Goal: Check status: Check status

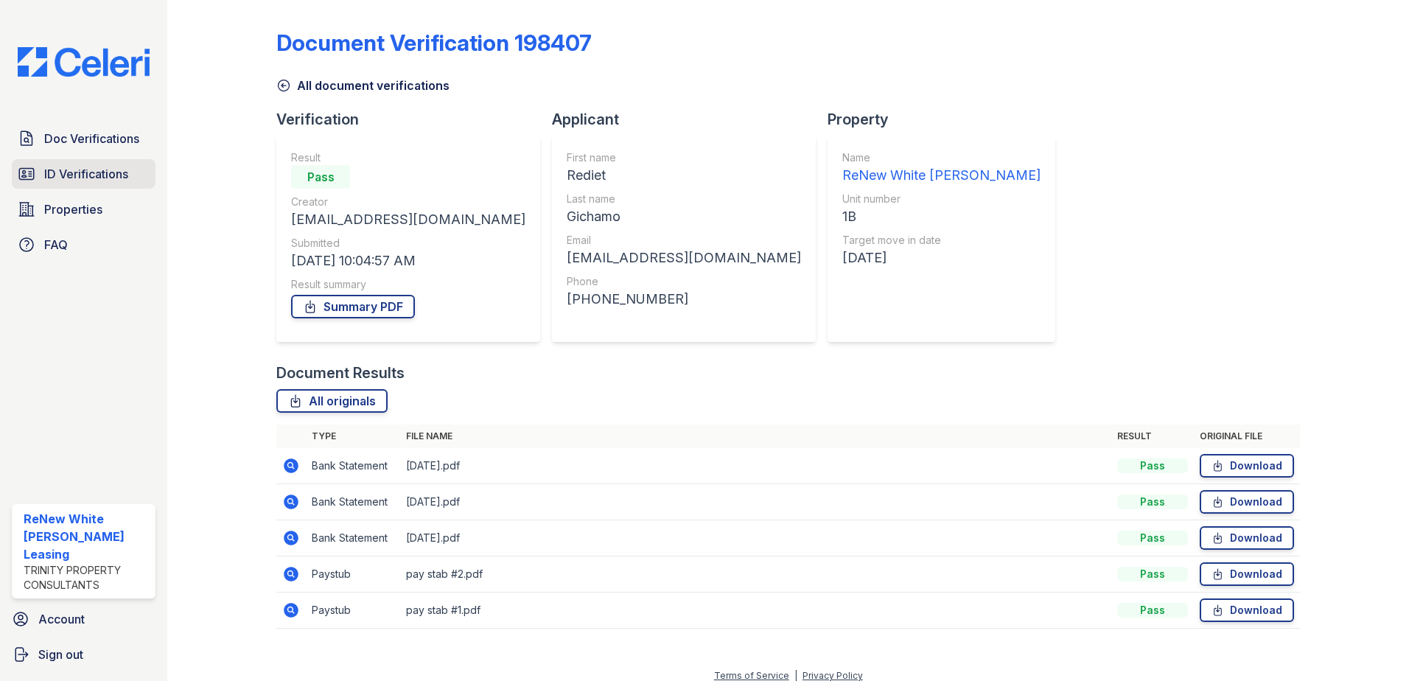
click at [46, 170] on span "ID Verifications" at bounding box center [86, 174] width 84 height 18
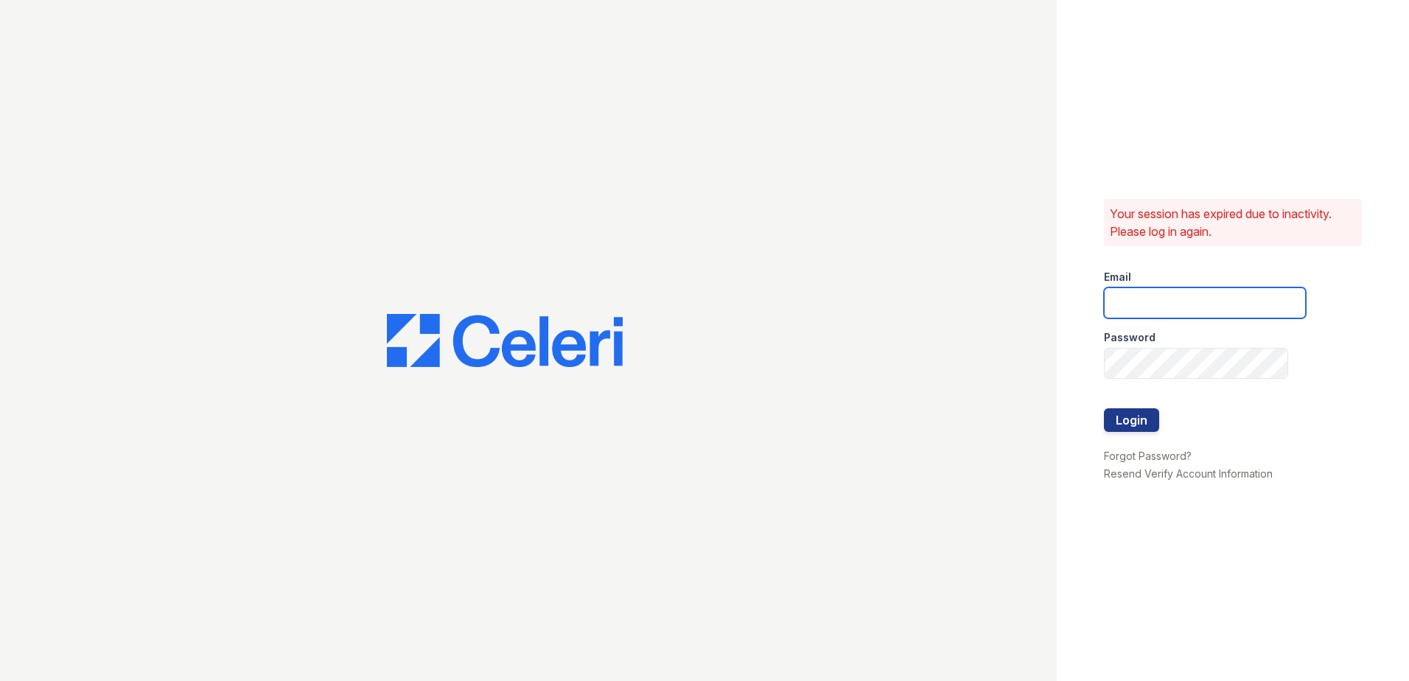
type input "renewwhitemarsh@trinity-pm.com"
click at [1140, 415] on button "Login" at bounding box center [1131, 420] width 55 height 24
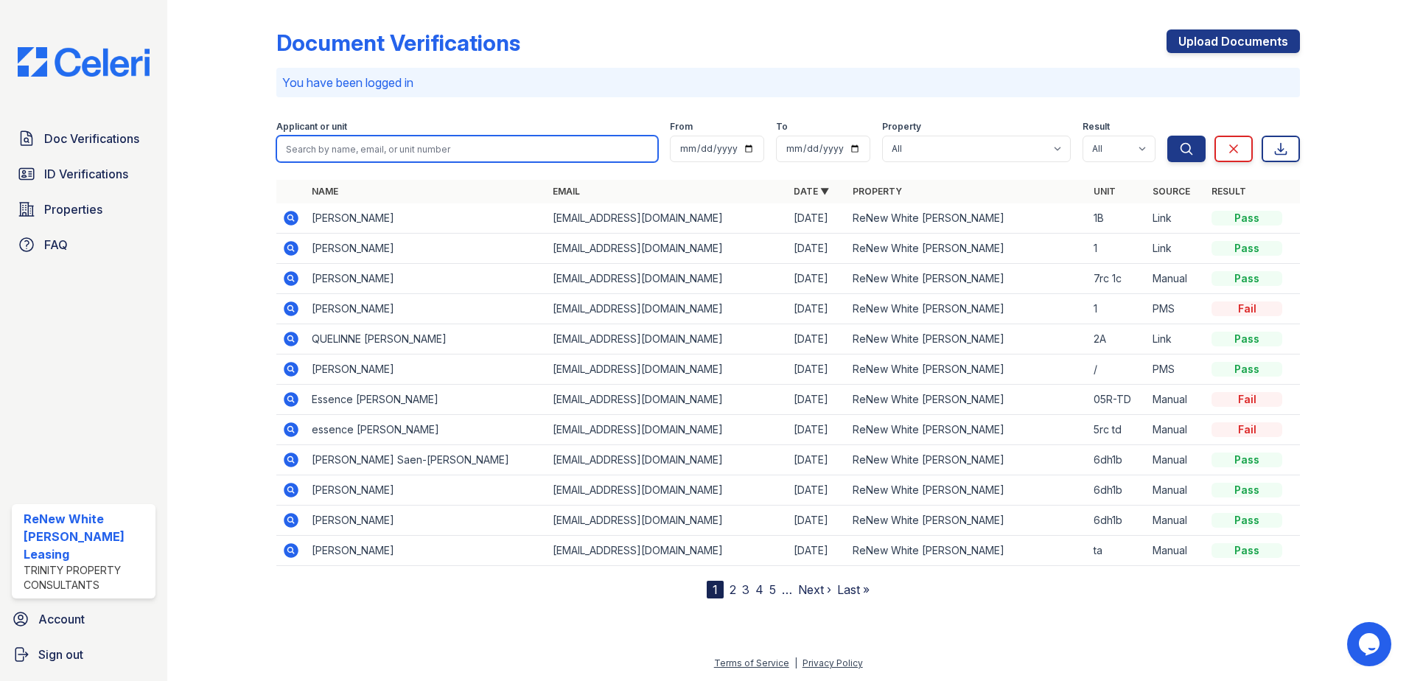
click at [349, 148] on input "search" at bounding box center [467, 149] width 382 height 27
type input "MONAY"
click at [1168, 136] on button "Search" at bounding box center [1187, 149] width 38 height 27
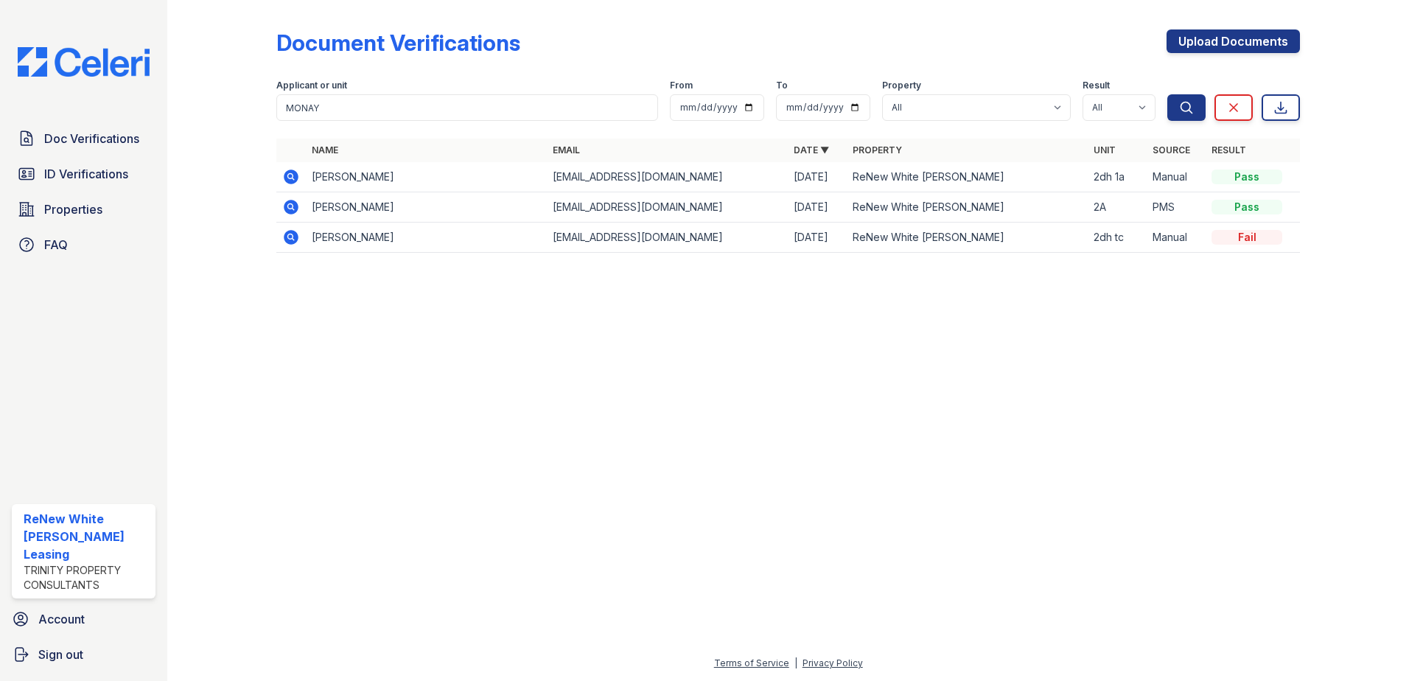
click at [294, 175] on icon at bounding box center [291, 177] width 15 height 15
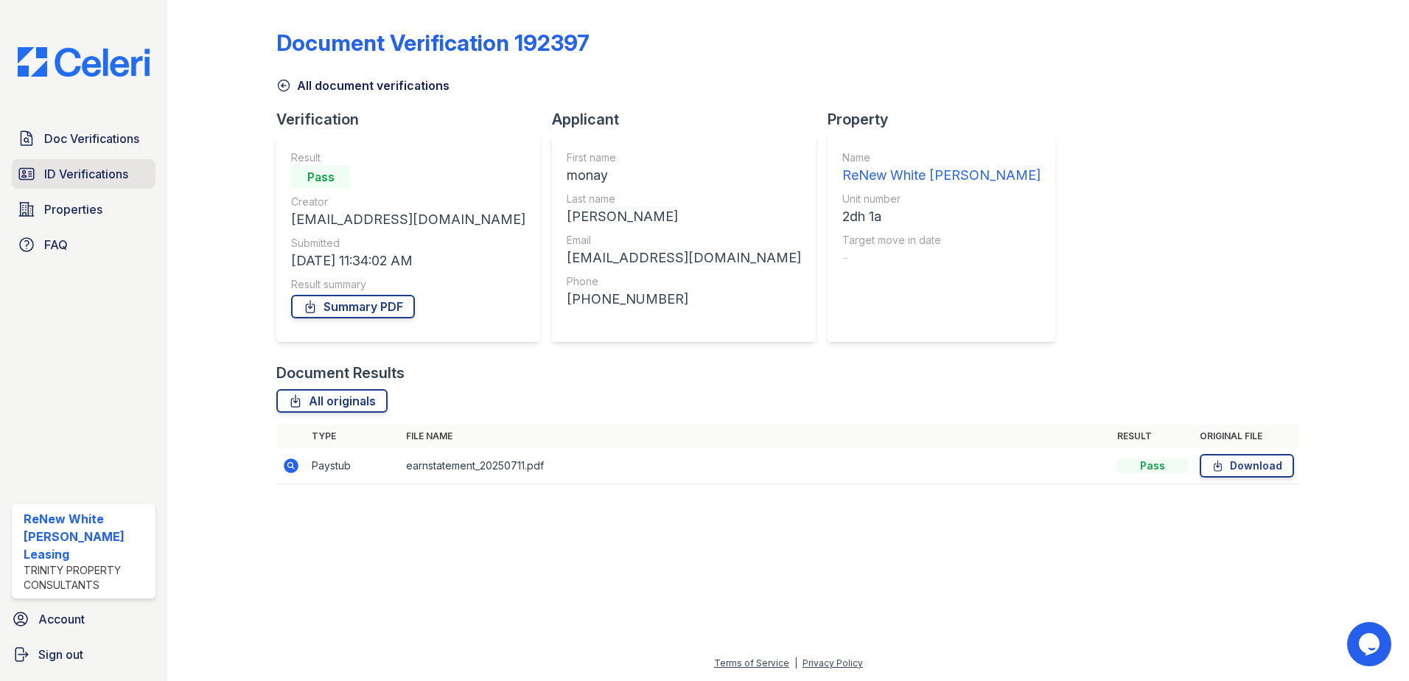
click at [63, 179] on span "ID Verifications" at bounding box center [86, 174] width 84 height 18
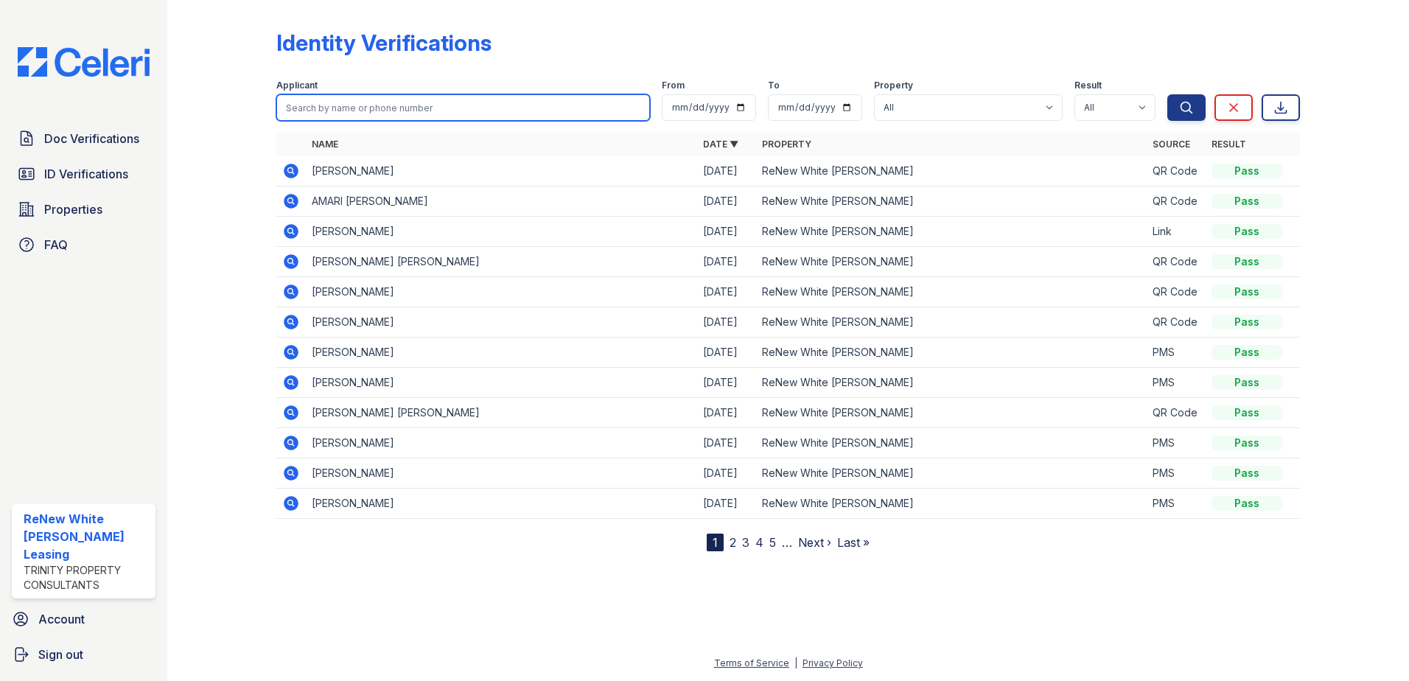
click at [378, 98] on input "search" at bounding box center [463, 107] width 374 height 27
type input "MONAY"
click at [1168, 94] on button "Search" at bounding box center [1187, 107] width 38 height 27
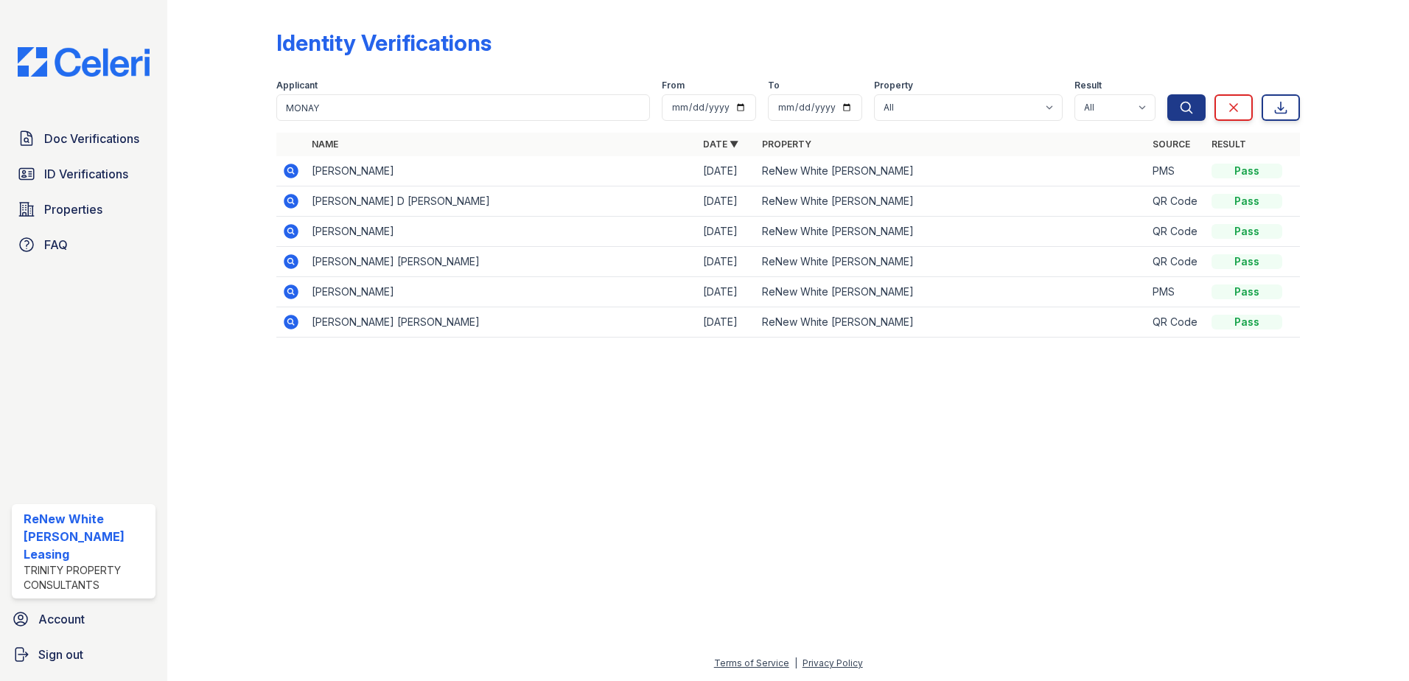
click at [290, 202] on icon at bounding box center [290, 200] width 4 height 4
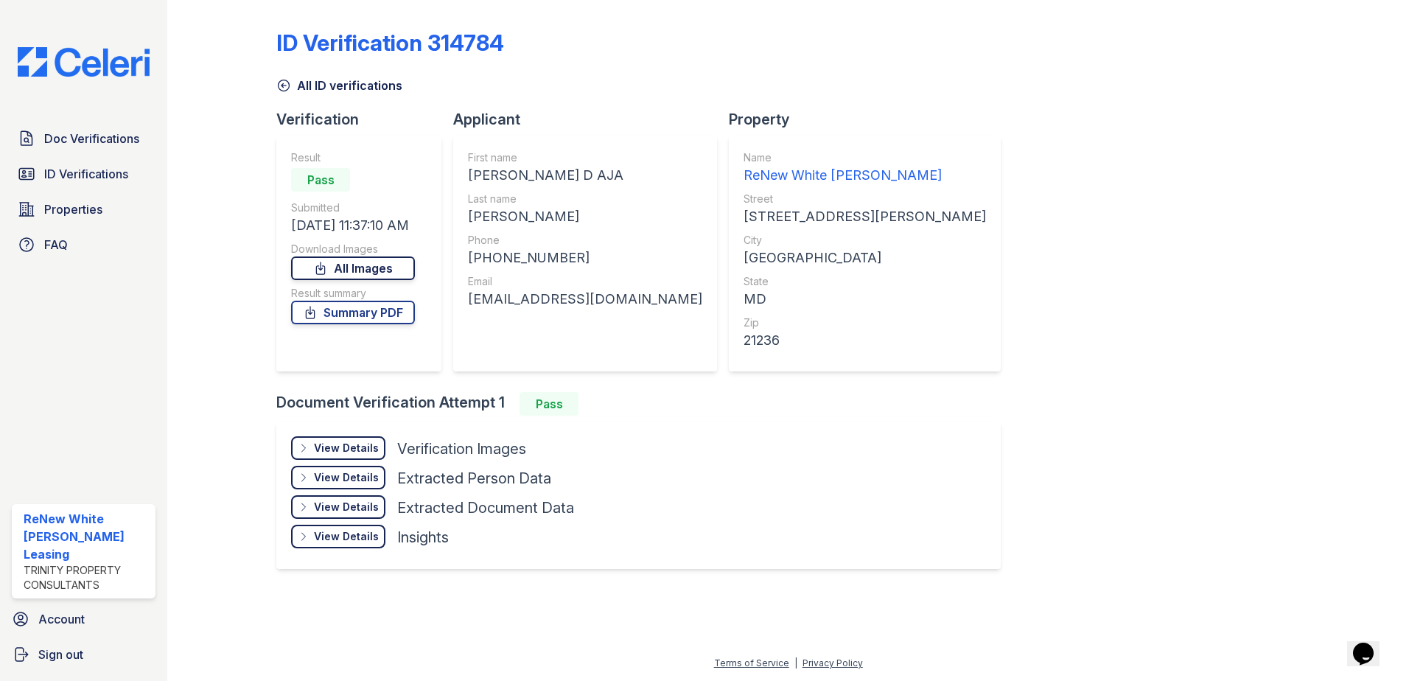
click at [341, 271] on link "All Images" at bounding box center [353, 269] width 124 height 24
click at [350, 450] on div "View Details" at bounding box center [346, 448] width 65 height 15
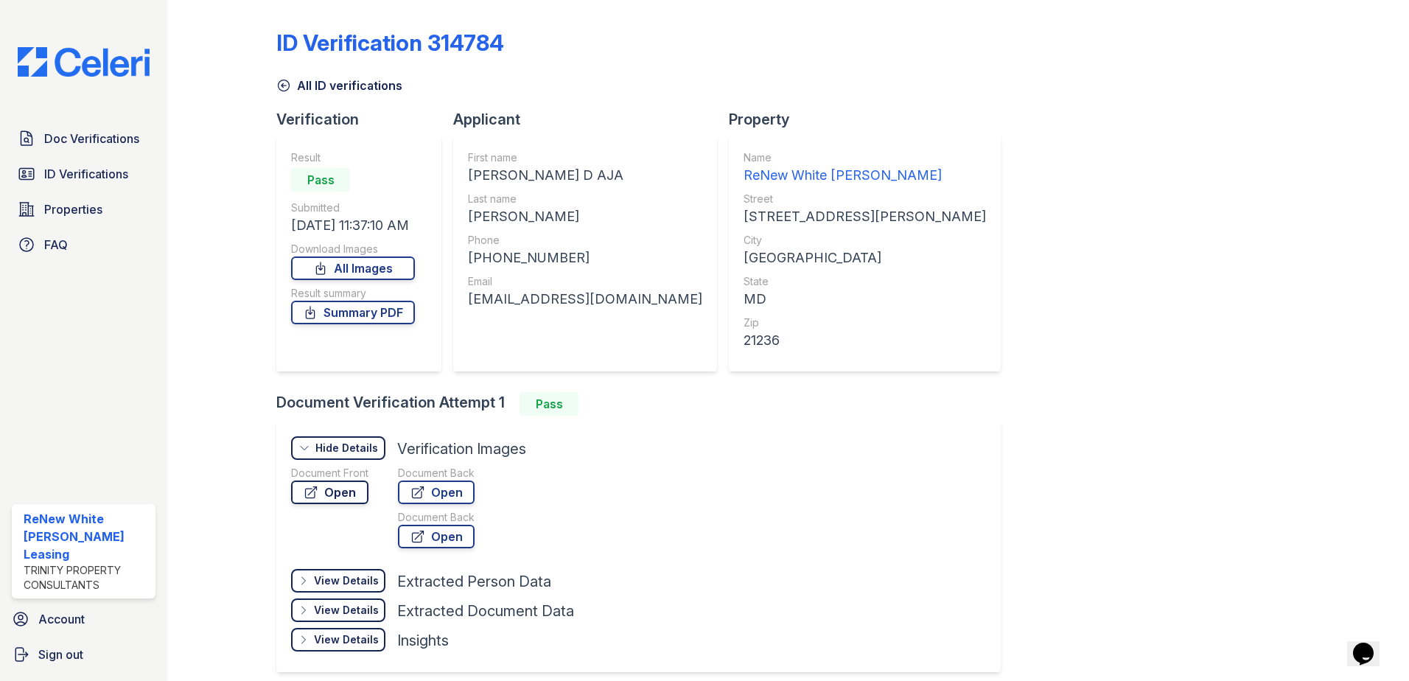
click at [343, 492] on link "Open" at bounding box center [329, 493] width 77 height 24
click at [276, 88] on icon at bounding box center [283, 85] width 15 height 15
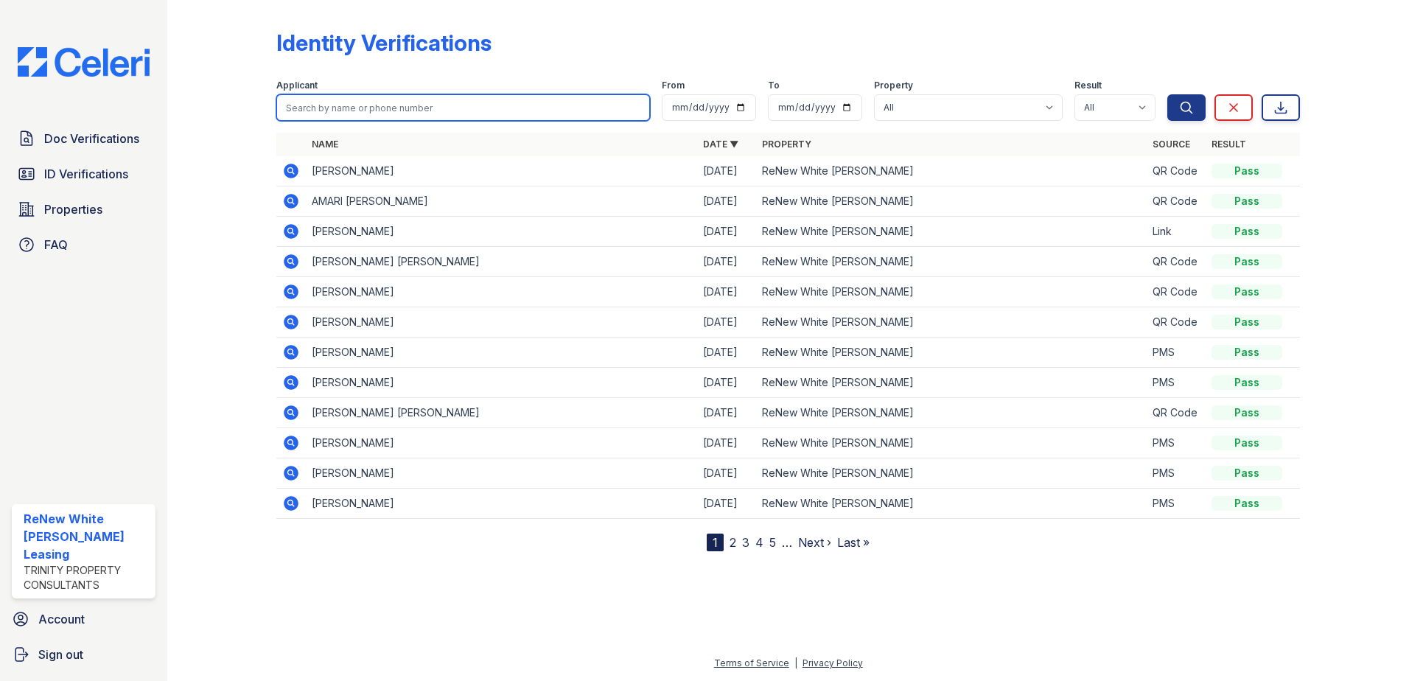
click at [388, 107] on input "search" at bounding box center [463, 107] width 374 height 27
type input "J"
type input "jerome"
click at [1168, 94] on button "Search" at bounding box center [1187, 107] width 38 height 27
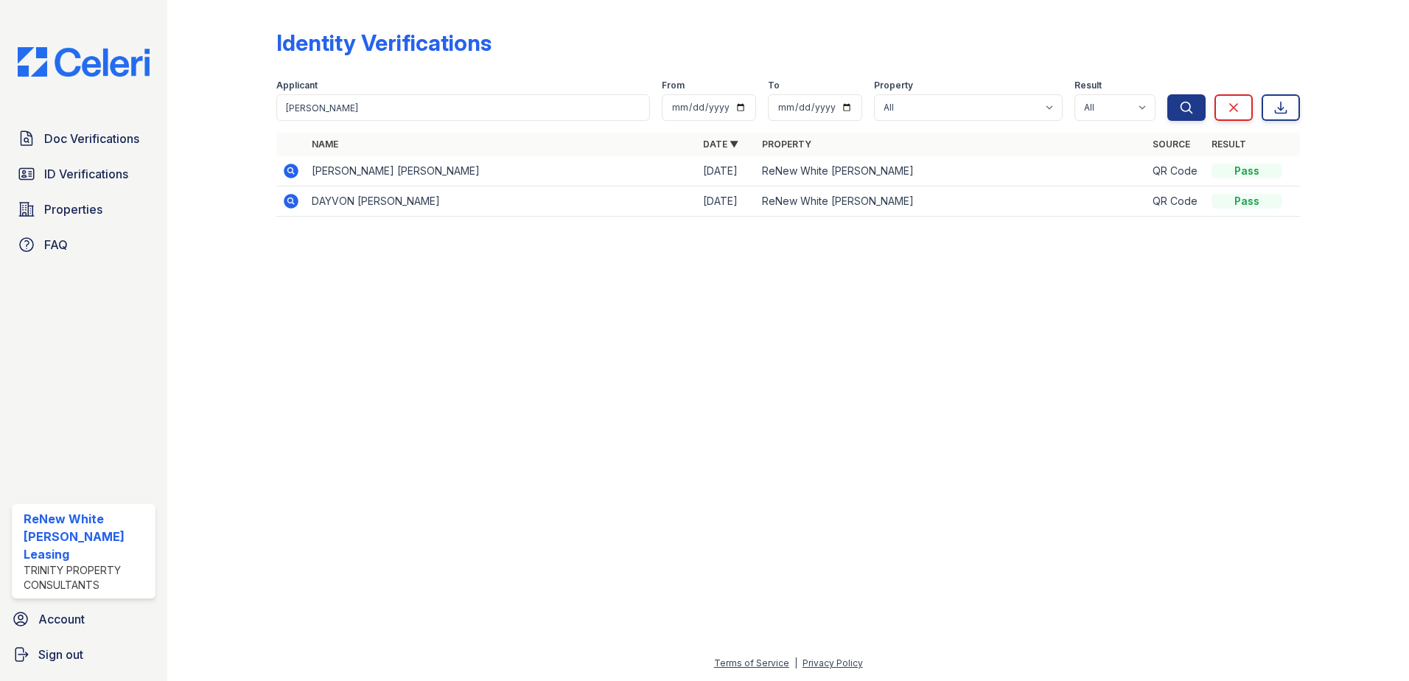
click at [284, 164] on icon at bounding box center [291, 171] width 18 height 18
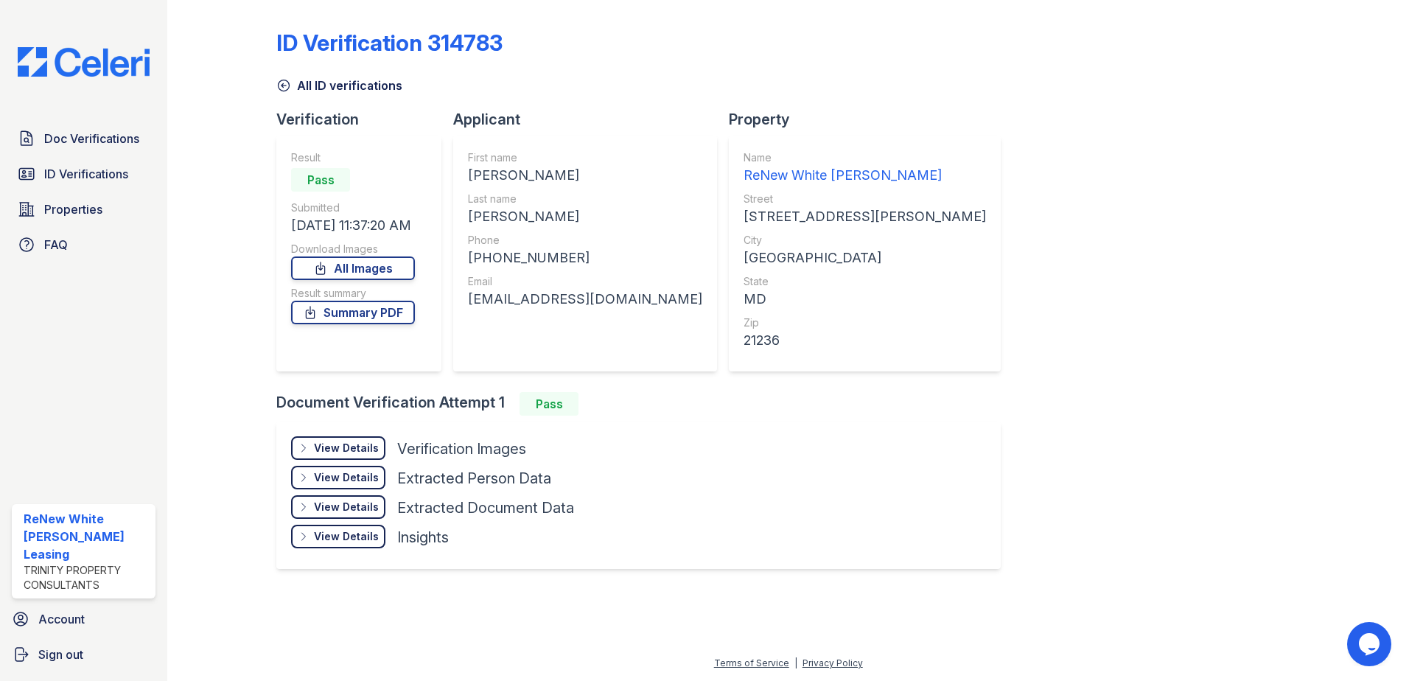
click at [358, 442] on div "View Details" at bounding box center [346, 448] width 65 height 15
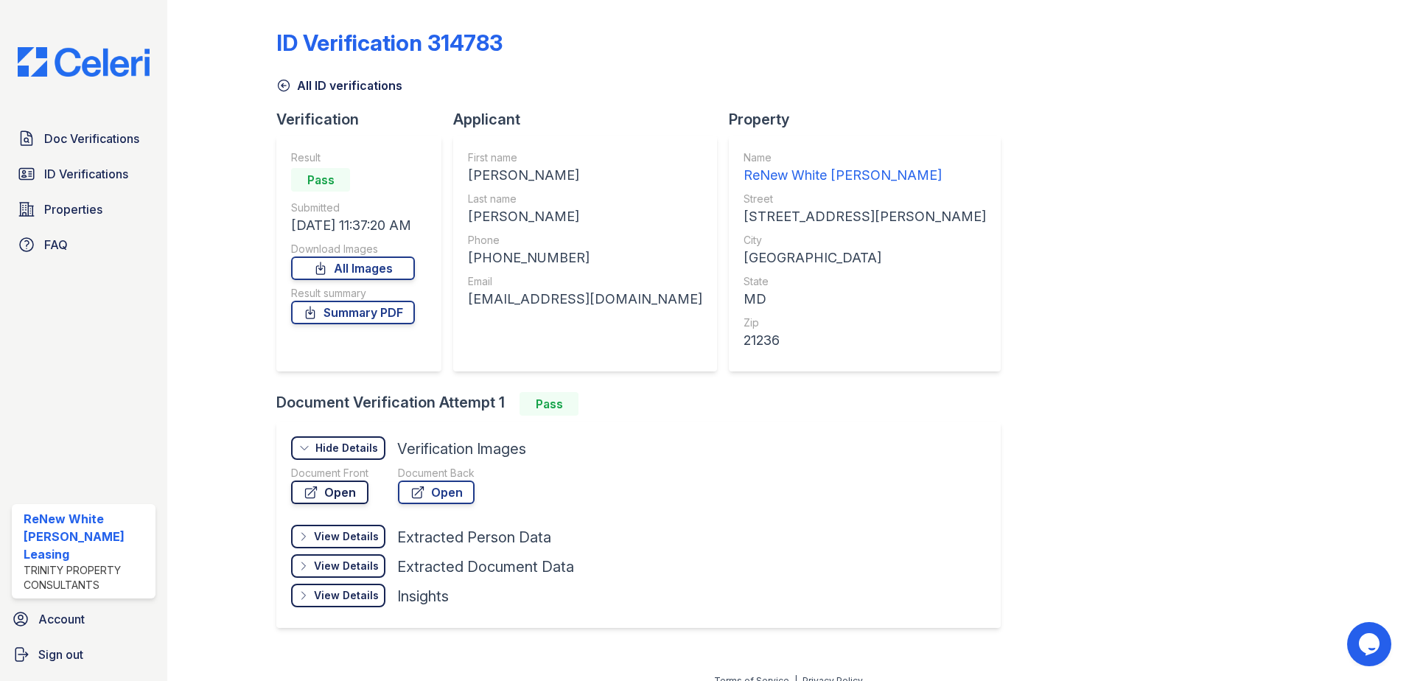
click at [357, 492] on link "Open" at bounding box center [329, 493] width 77 height 24
click at [285, 85] on icon at bounding box center [283, 85] width 15 height 15
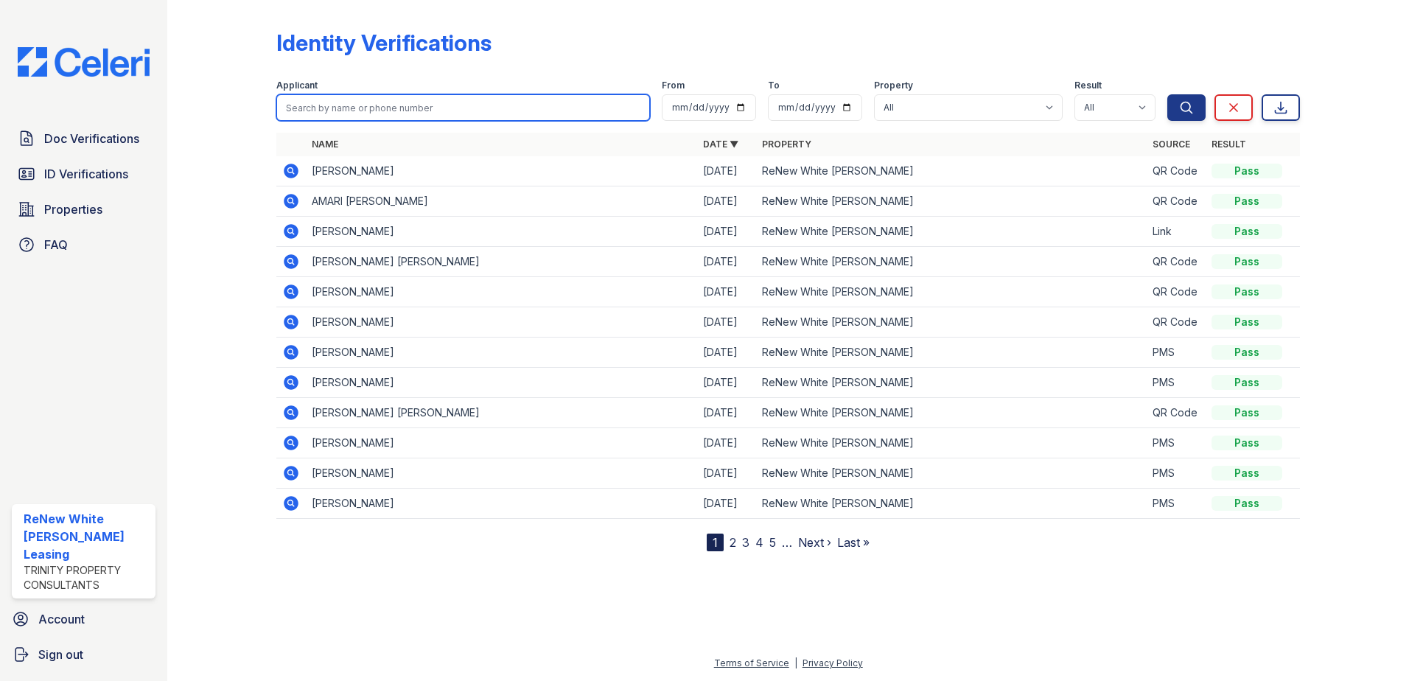
click at [475, 97] on input "search" at bounding box center [463, 107] width 374 height 27
type input "jerome"
click at [1168, 94] on button "Search" at bounding box center [1187, 107] width 38 height 27
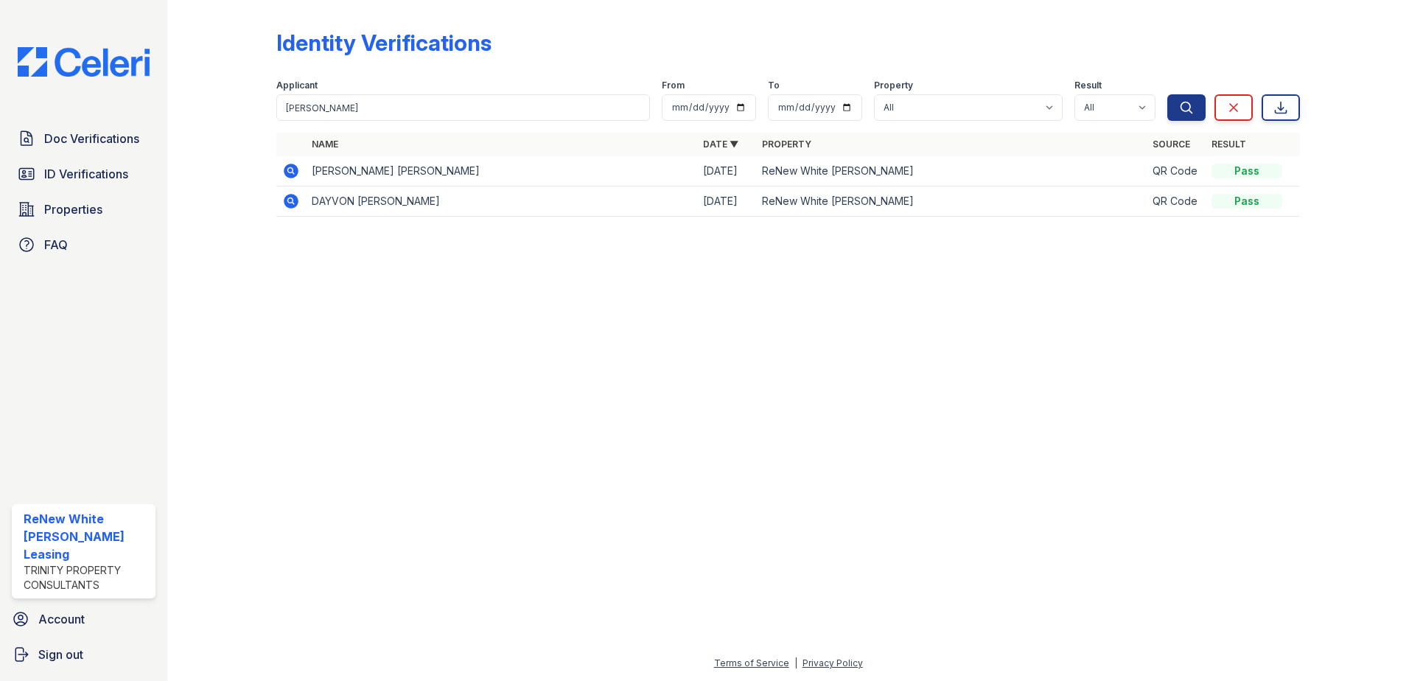
click at [292, 166] on icon at bounding box center [291, 171] width 15 height 15
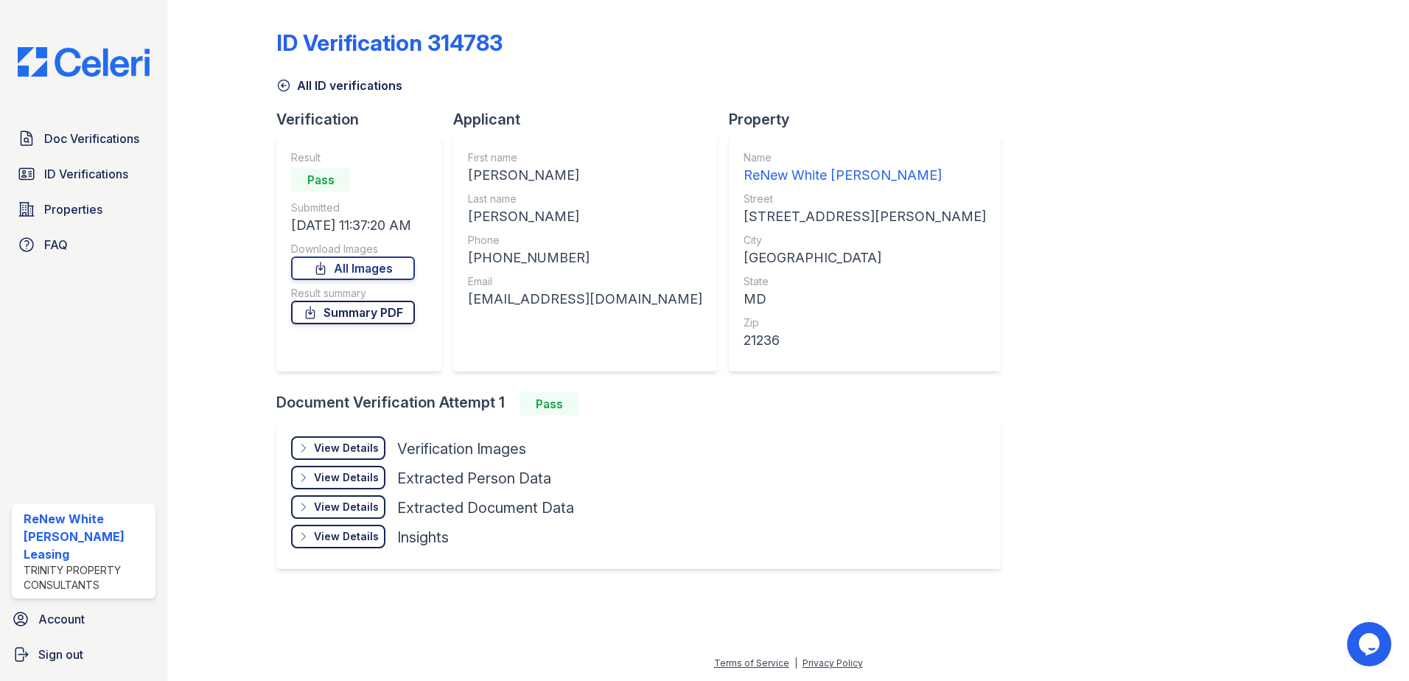
click at [352, 318] on link "Summary PDF" at bounding box center [353, 313] width 124 height 24
